Goal: Transaction & Acquisition: Download file/media

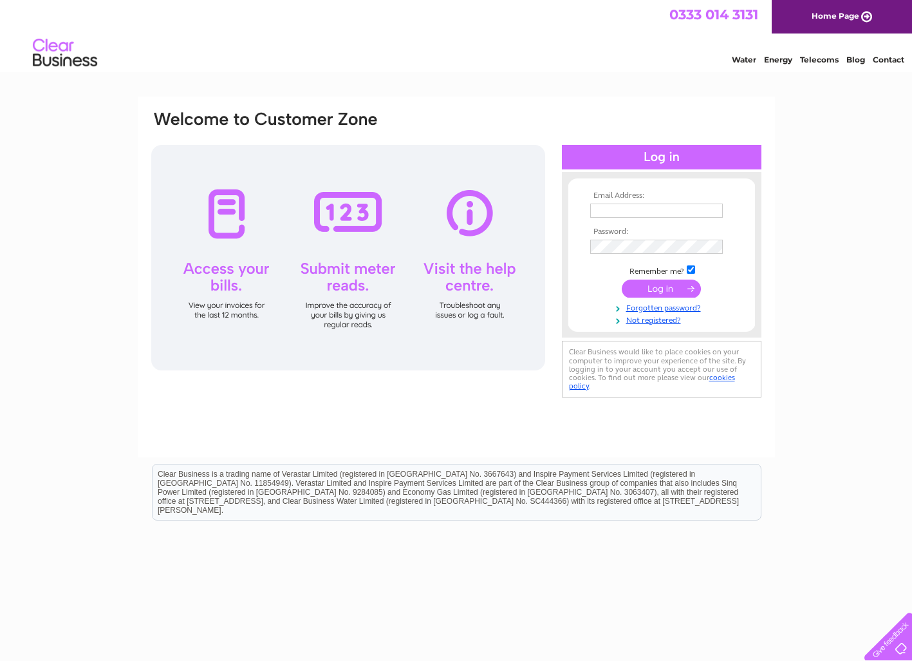
type input "hello@cloudninebaby.co.uk"
click at [664, 286] on input "submit" at bounding box center [661, 288] width 79 height 18
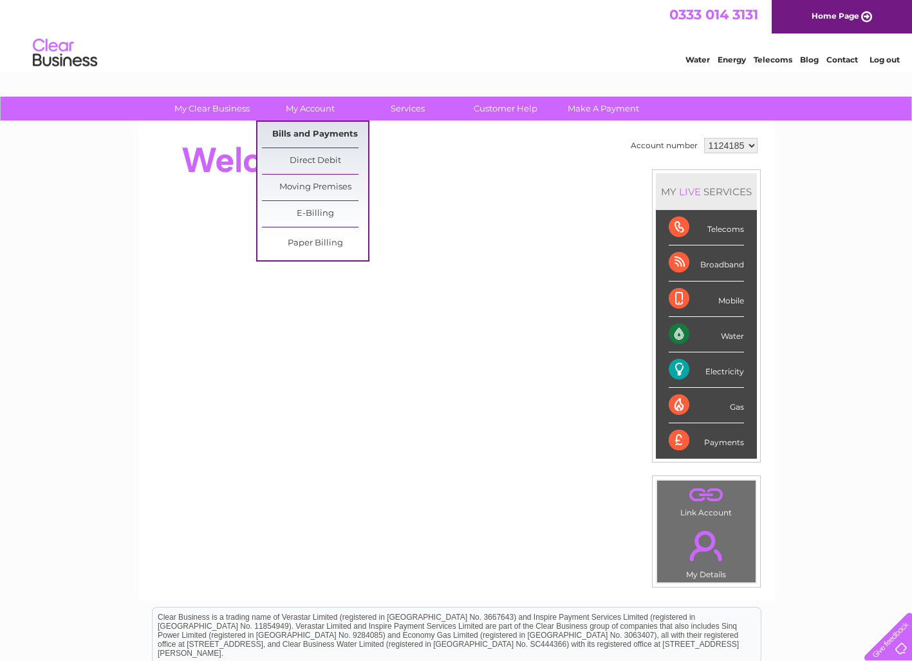
click at [321, 136] on link "Bills and Payments" at bounding box center [315, 135] width 106 height 26
click at [285, 133] on link "Bills and Payments" at bounding box center [315, 135] width 106 height 26
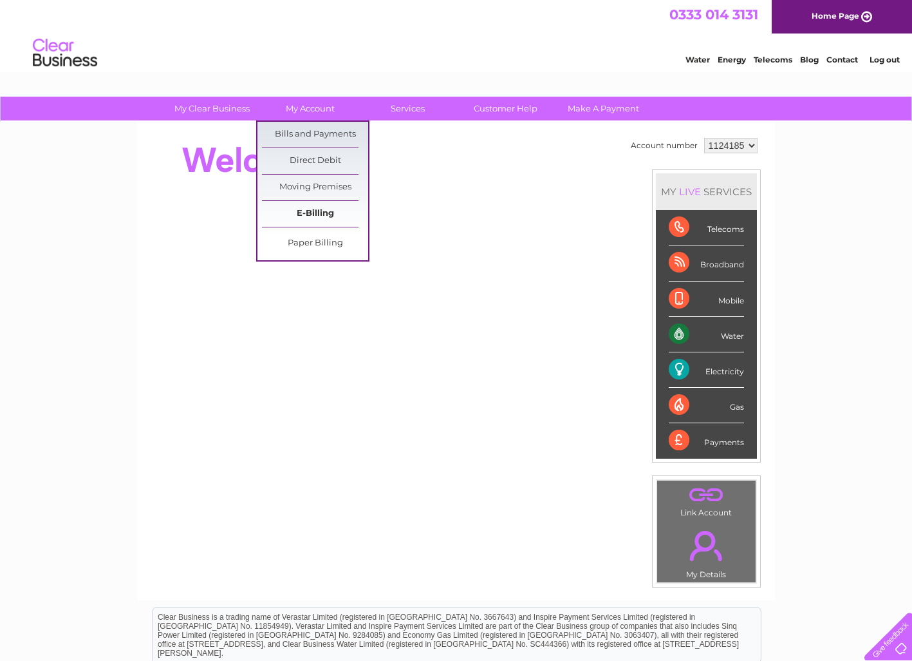
scroll to position [2, 0]
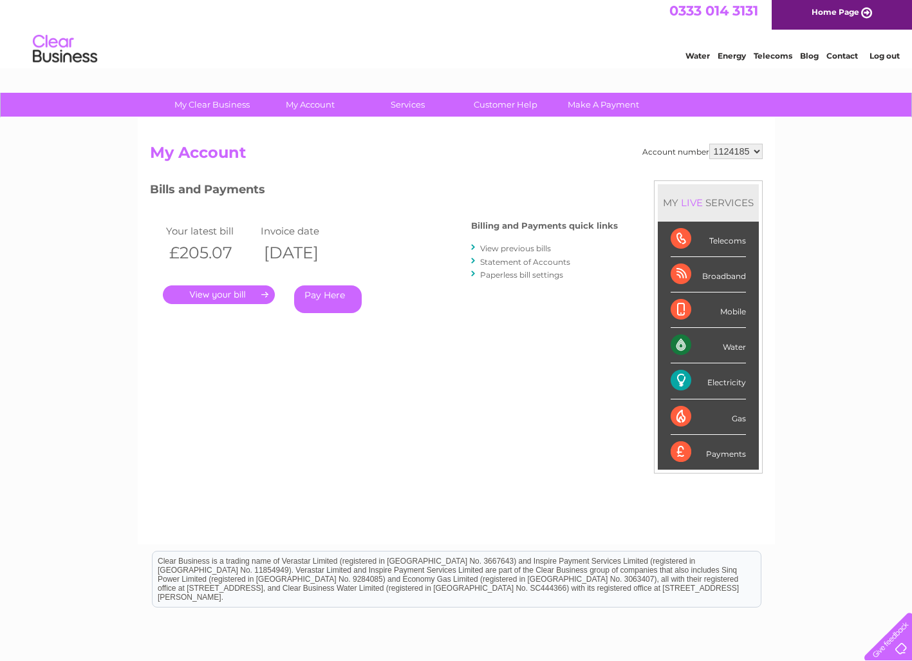
click at [243, 293] on link "." at bounding box center [219, 294] width 112 height 19
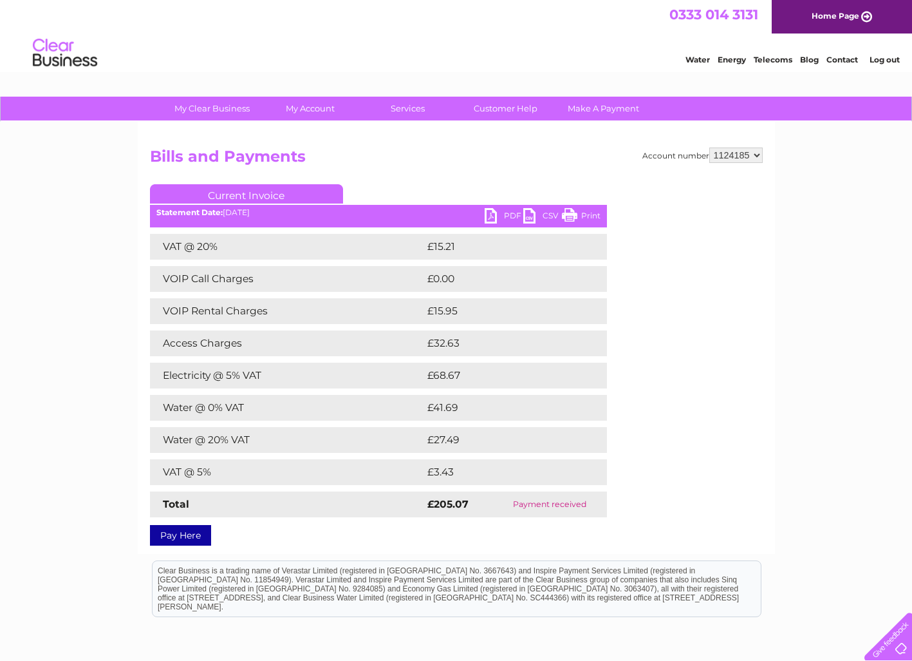
click at [503, 209] on link "PDF" at bounding box center [504, 217] width 39 height 19
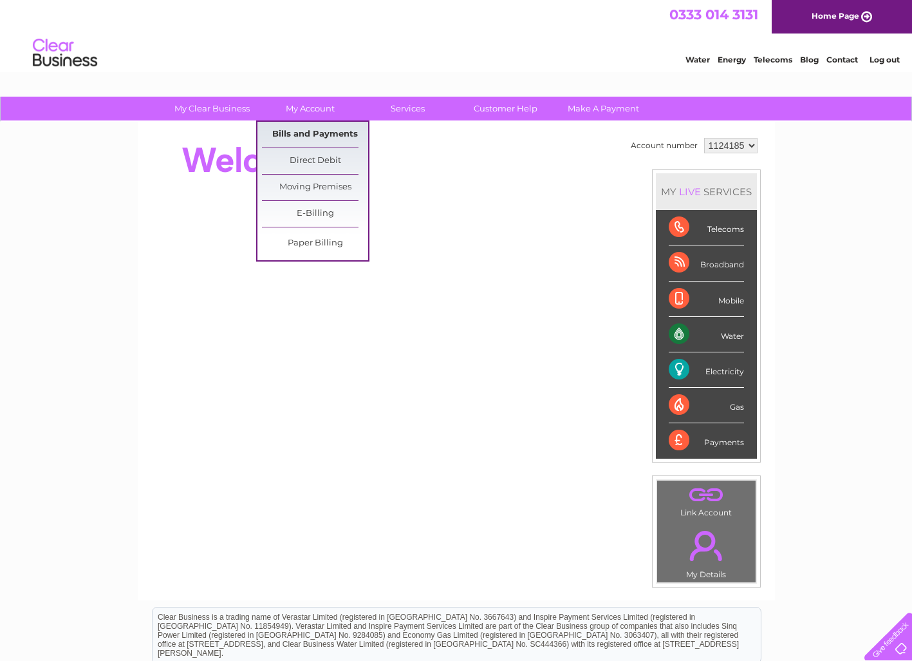
click at [305, 125] on link "Bills and Payments" at bounding box center [315, 135] width 106 height 26
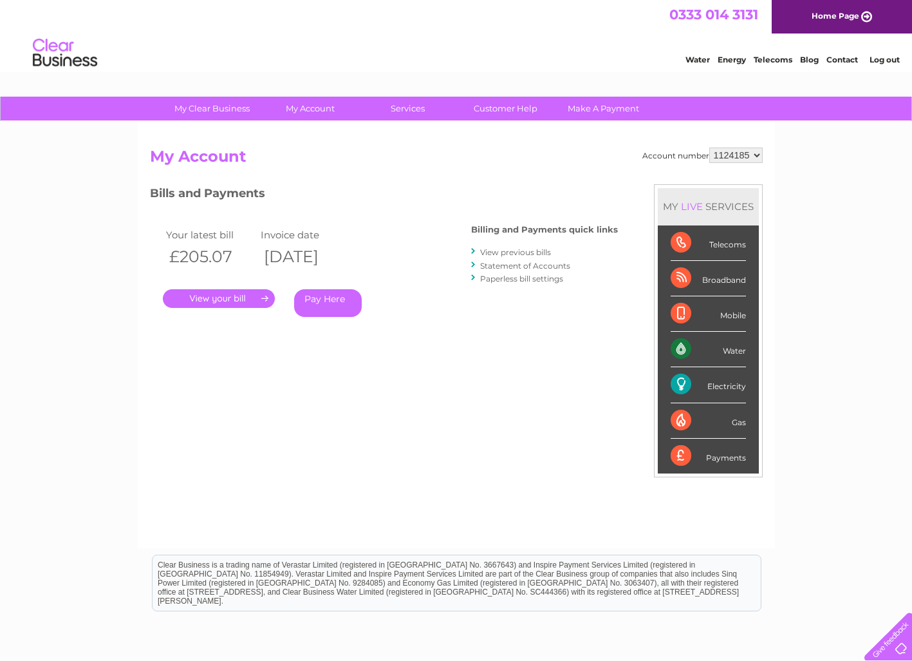
click at [517, 252] on link "View previous bills" at bounding box center [515, 252] width 71 height 10
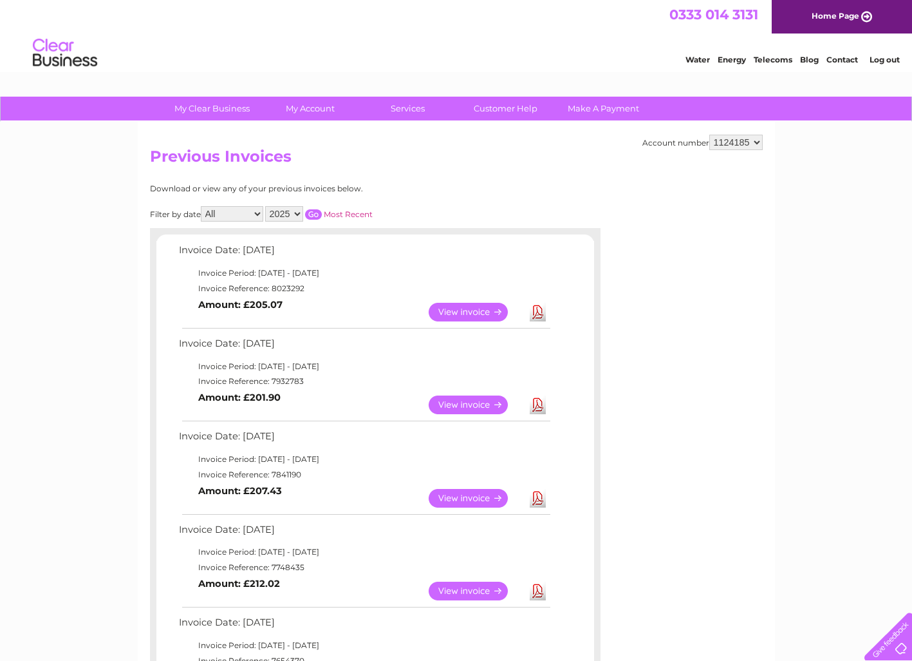
click at [538, 405] on link "Download" at bounding box center [538, 404] width 16 height 19
